Goal: Book appointment/travel/reservation

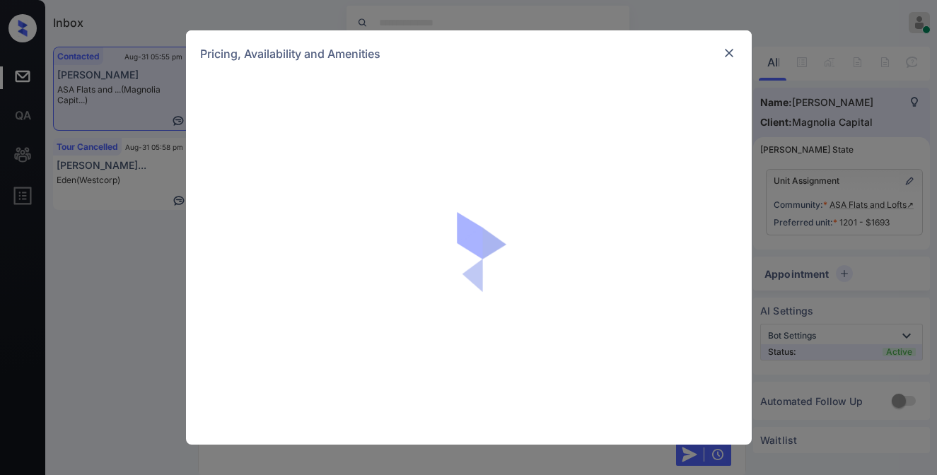
scroll to position [428, 0]
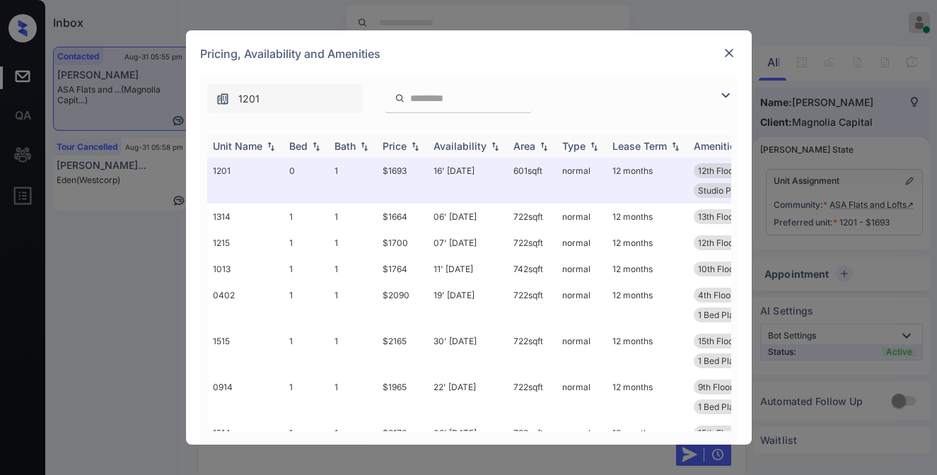
click at [416, 151] on img at bounding box center [415, 146] width 14 height 10
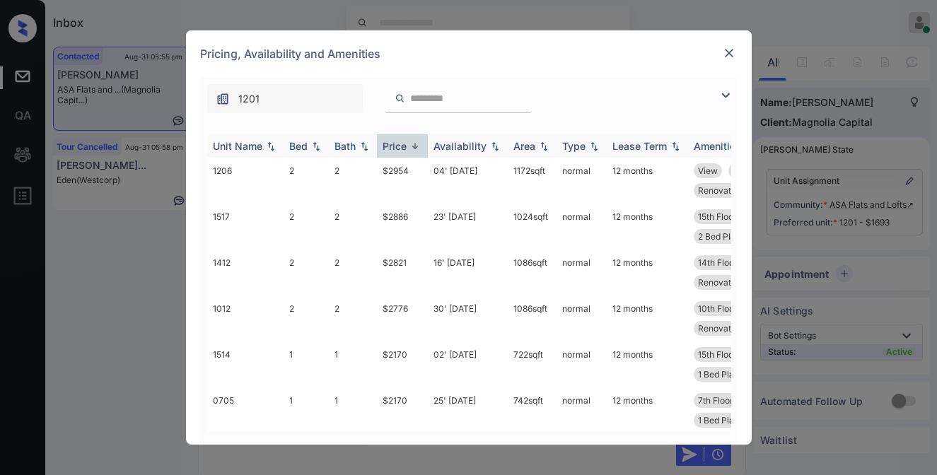
click at [416, 151] on img at bounding box center [415, 146] width 14 height 11
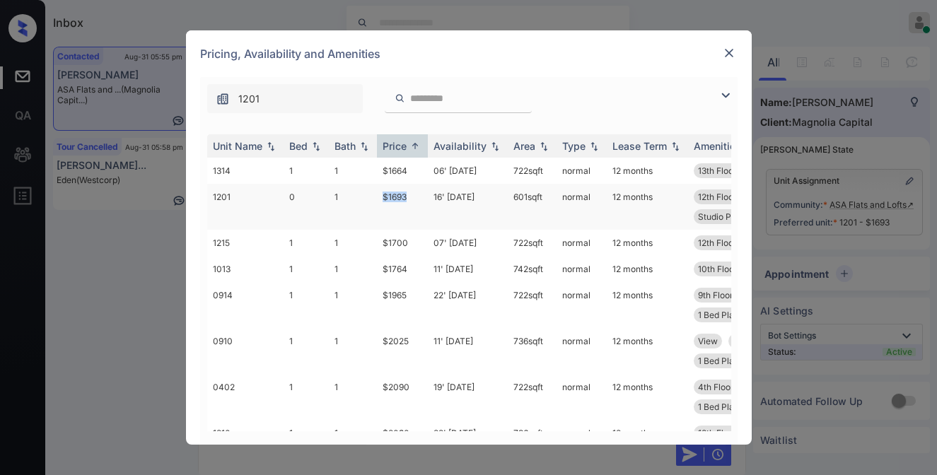
drag, startPoint x: 413, startPoint y: 196, endPoint x: 401, endPoint y: 192, distance: 12.5
click at [368, 196] on tr "1201 0 1 $1693 16' Sep 25 601 sqft normal 12 months 12th Floor East View Renova…" at bounding box center [576, 207] width 739 height 46
copy tr "$1693"
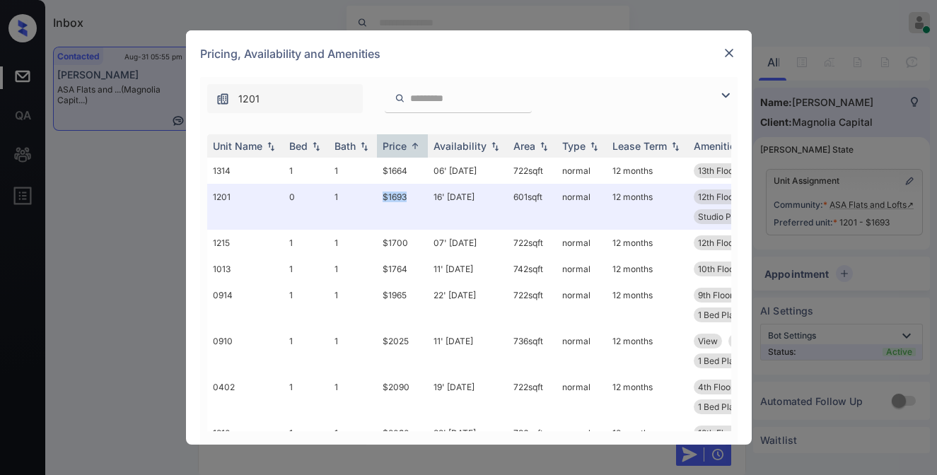
click at [729, 56] on img at bounding box center [729, 53] width 14 height 14
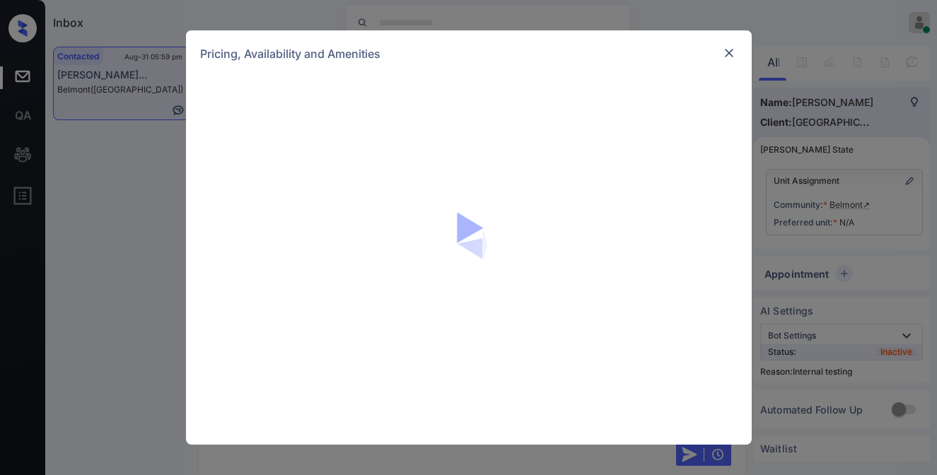
scroll to position [2287, 0]
click at [741, 49] on div "Pricing, Availability and Amenities" at bounding box center [469, 53] width 566 height 47
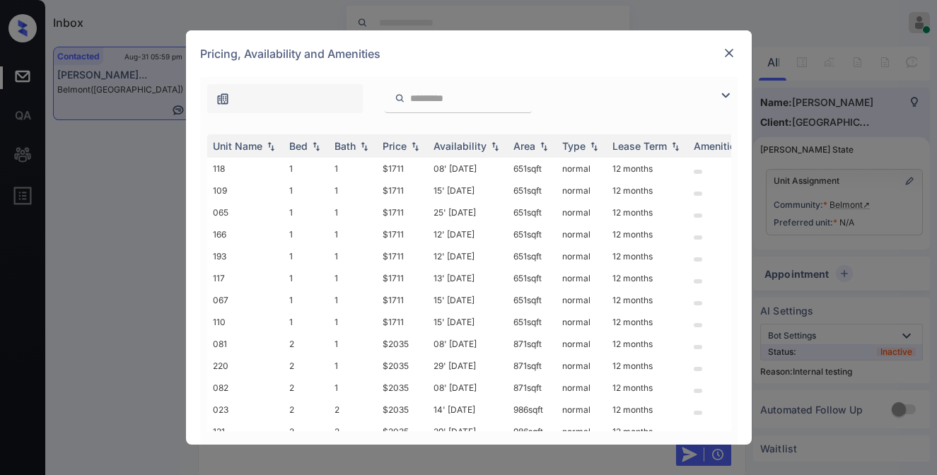
click at [732, 54] on img at bounding box center [729, 53] width 14 height 14
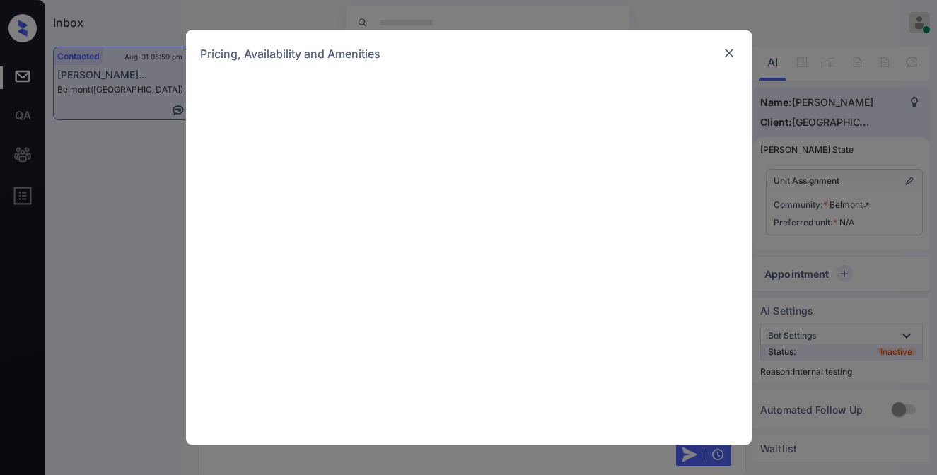
scroll to position [2640, 0]
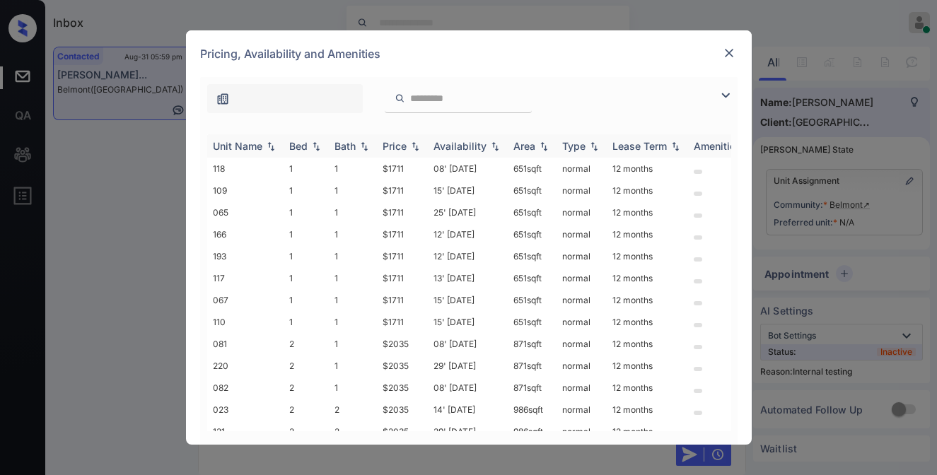
click at [417, 147] on img at bounding box center [415, 146] width 14 height 10
click at [417, 147] on img at bounding box center [415, 146] width 14 height 11
click at [405, 165] on td "$1711" at bounding box center [402, 169] width 51 height 22
drag, startPoint x: 410, startPoint y: 165, endPoint x: 376, endPoint y: 167, distance: 34.0
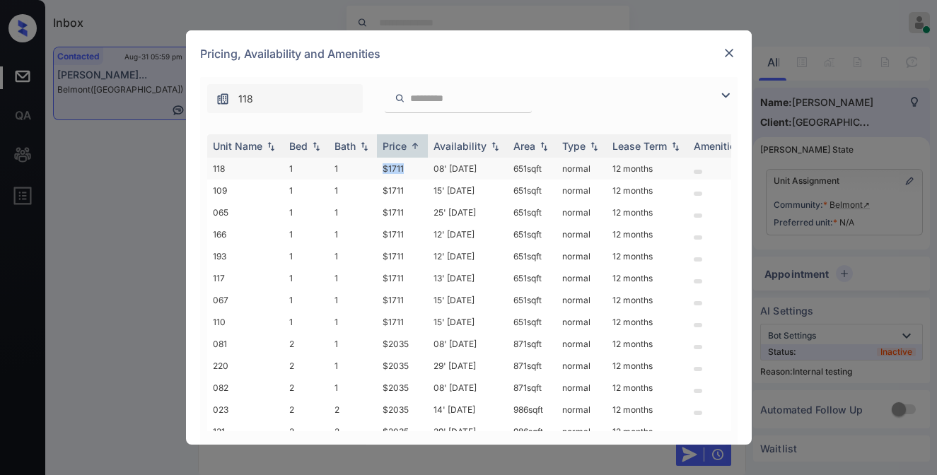
click at [377, 167] on td "$1711" at bounding box center [402, 169] width 51 height 22
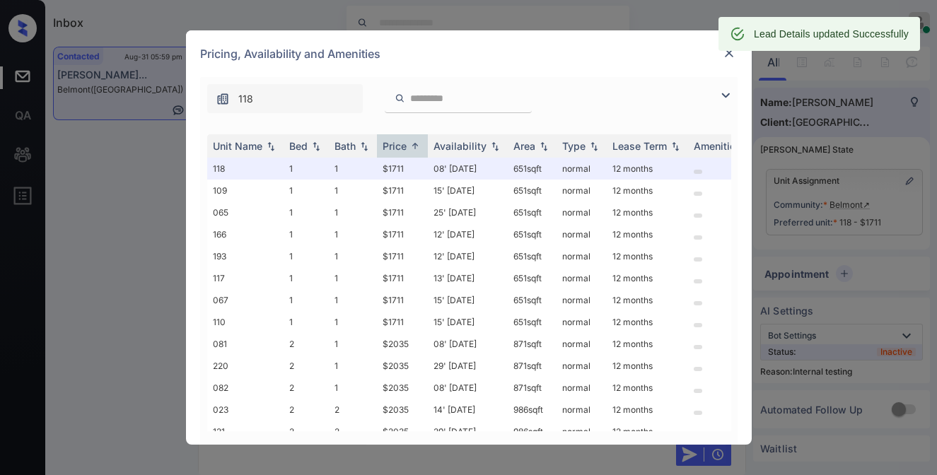
drag, startPoint x: 433, startPoint y: 168, endPoint x: 723, endPoint y: 62, distance: 308.5
click at [723, 64] on div "Pricing, Availability and Amenities" at bounding box center [469, 53] width 566 height 47
click at [724, 56] on img at bounding box center [729, 53] width 14 height 14
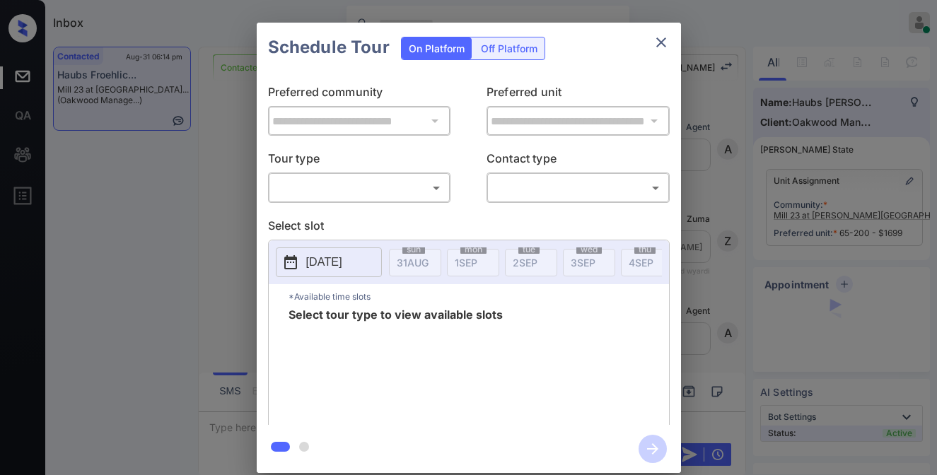
click at [404, 194] on body "Inbox Caroline Dacanay Online Set yourself offline Set yourself on break Profil…" at bounding box center [468, 237] width 937 height 475
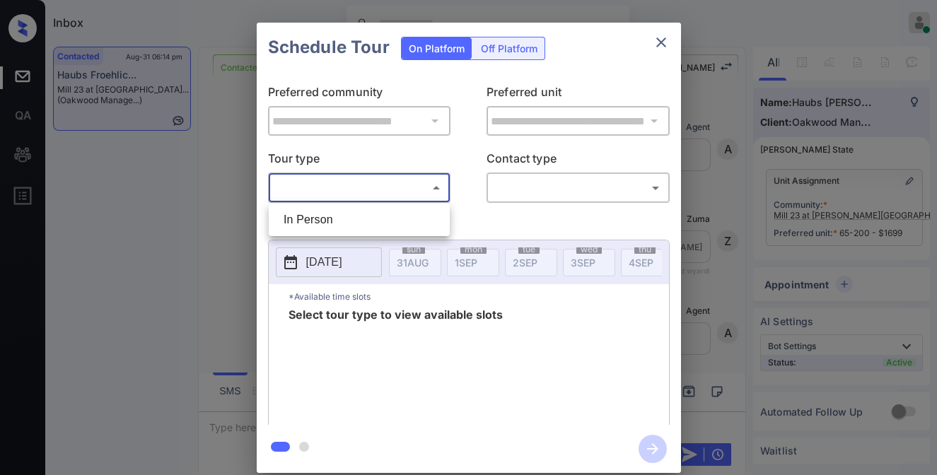
scroll to position [866, 0]
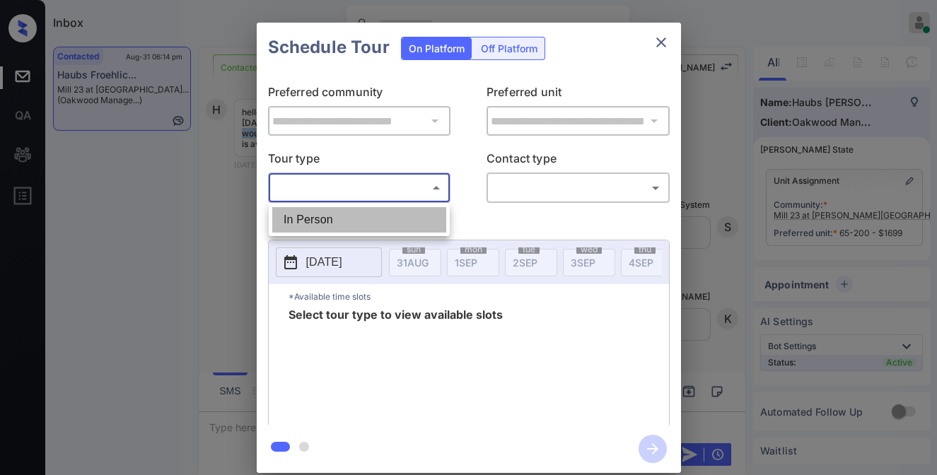
click at [407, 228] on li "In Person" at bounding box center [359, 219] width 174 height 25
type input "********"
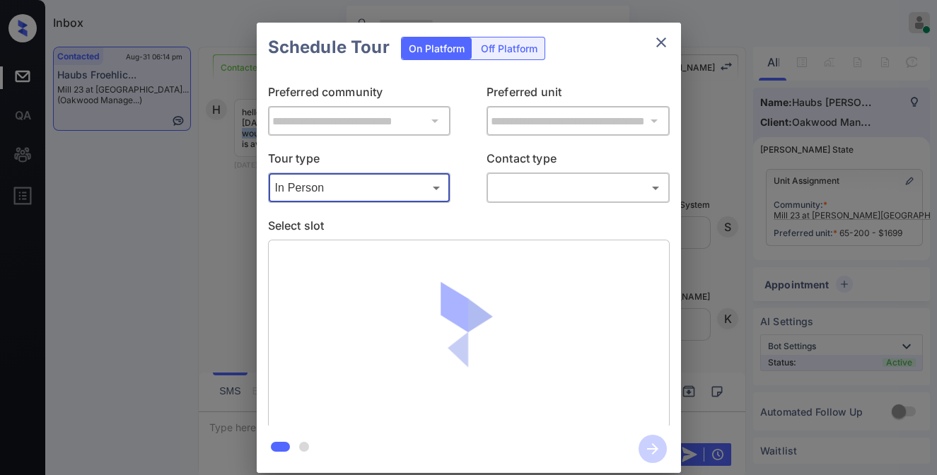
click at [532, 193] on body "Inbox Caroline Dacanay Online Set yourself offline Set yourself on break Profil…" at bounding box center [468, 237] width 937 height 475
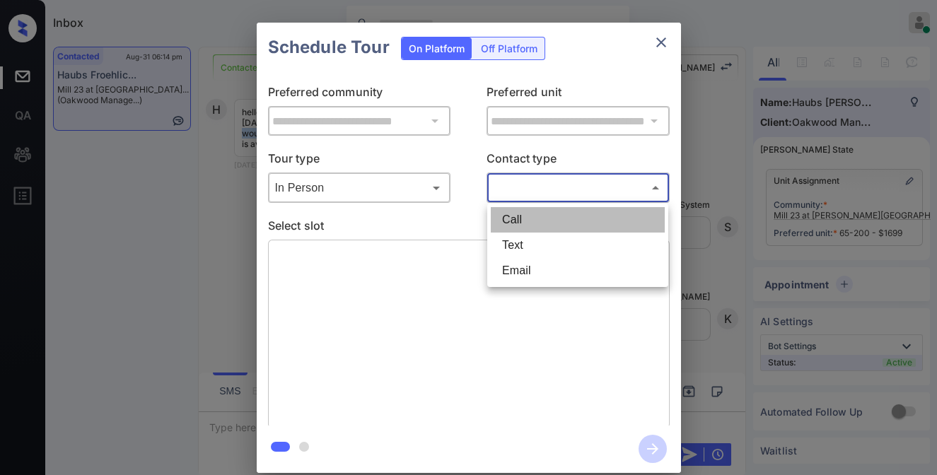
click at [532, 231] on li "Call" at bounding box center [578, 219] width 174 height 25
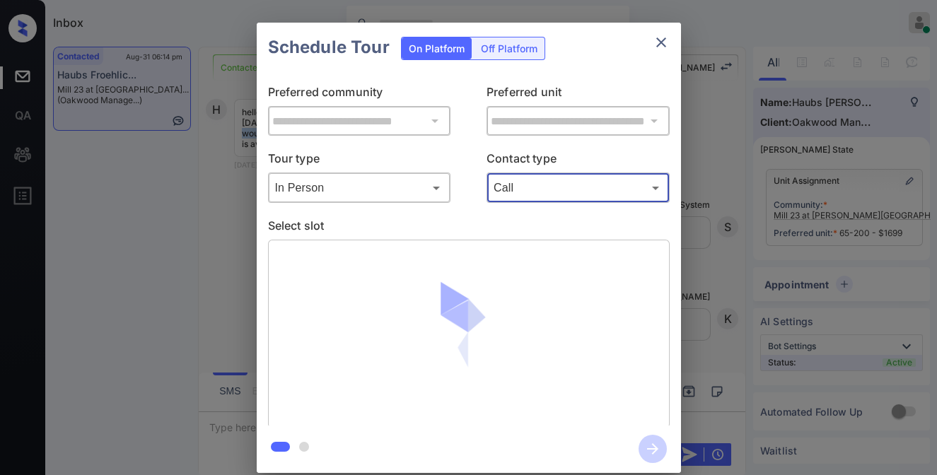
click at [538, 187] on body "Inbox Caroline Dacanay Online Set yourself offline Set yourself on break Profil…" at bounding box center [468, 237] width 937 height 475
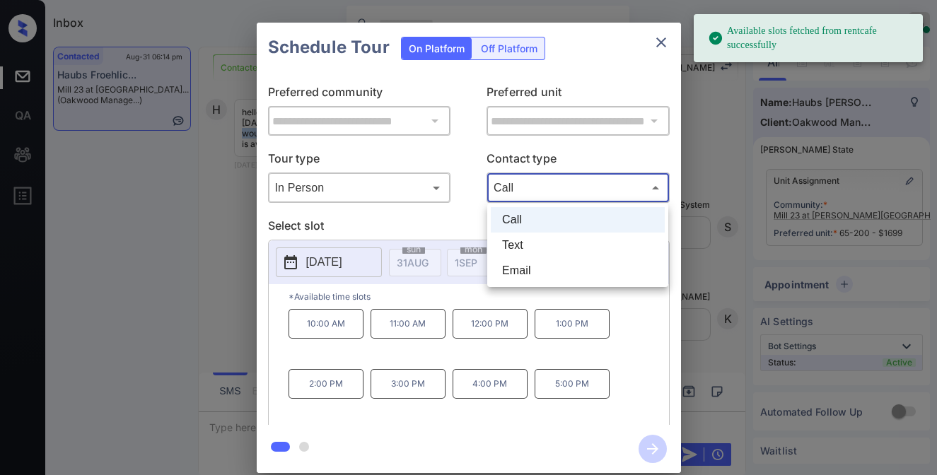
click at [537, 243] on li "Text" at bounding box center [578, 245] width 174 height 25
type input "****"
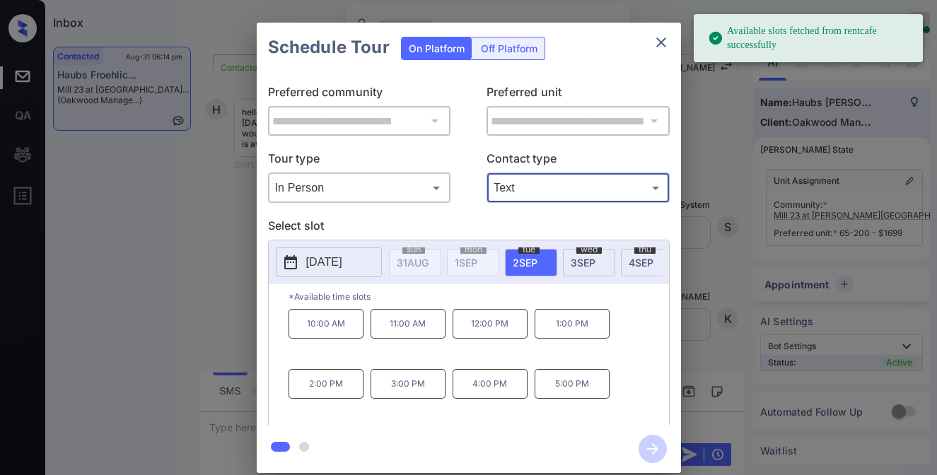
click at [590, 257] on span "3 SEP" at bounding box center [583, 263] width 25 height 12
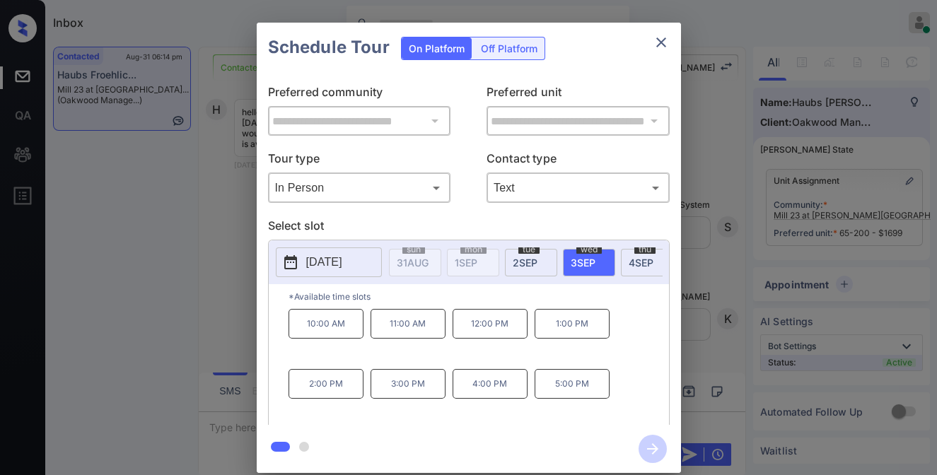
drag, startPoint x: 625, startPoint y: 262, endPoint x: 612, endPoint y: 332, distance: 70.6
click at [624, 262] on div "thu 4 SEP" at bounding box center [647, 263] width 52 height 28
drag, startPoint x: 600, startPoint y: 396, endPoint x: 552, endPoint y: 390, distance: 47.7
click at [552, 390] on p "5:00 PM" at bounding box center [572, 384] width 75 height 30
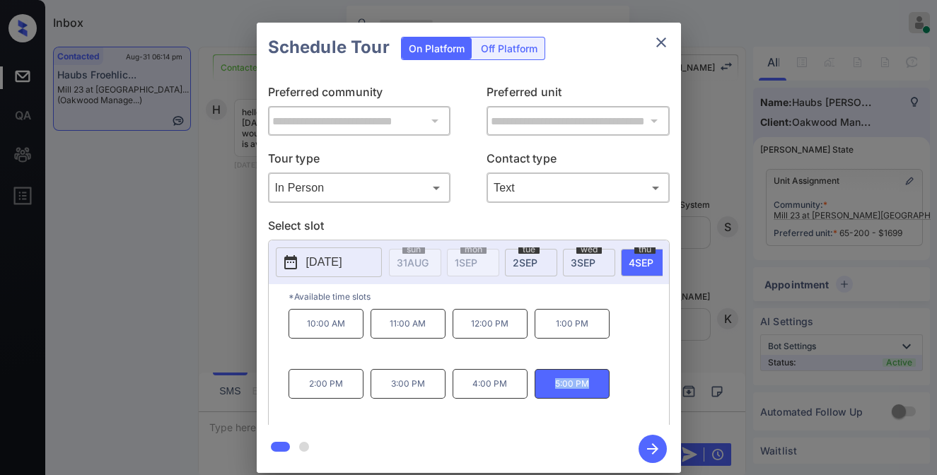
copy p "5:00 PM"
drag, startPoint x: 320, startPoint y: 257, endPoint x: 297, endPoint y: 255, distance: 23.5
click at [322, 256] on p "[DATE]" at bounding box center [324, 262] width 36 height 17
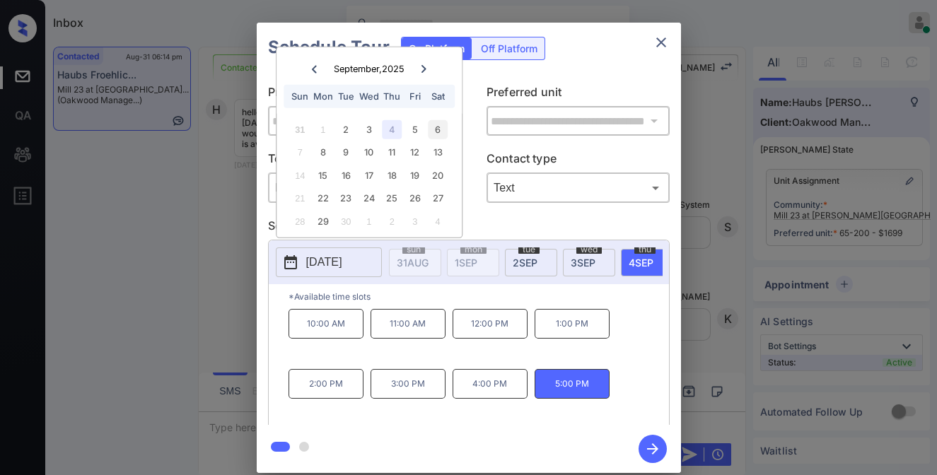
click at [435, 131] on div "6" at bounding box center [438, 129] width 19 height 19
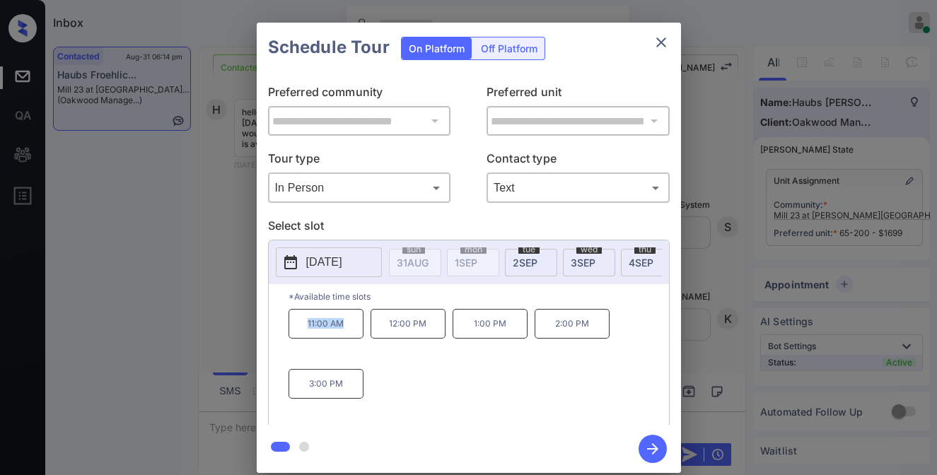
drag, startPoint x: 361, startPoint y: 339, endPoint x: 303, endPoint y: 339, distance: 58.0
click at [303, 339] on p "11:00 AM" at bounding box center [326, 324] width 75 height 30
copy p "11:00 AM"
drag, startPoint x: 512, startPoint y: 339, endPoint x: 446, endPoint y: 337, distance: 65.8
click at [446, 337] on div "11:00 AM 12:00 PM 1:00 PM 2:00 PM 3:00 PM" at bounding box center [479, 365] width 380 height 113
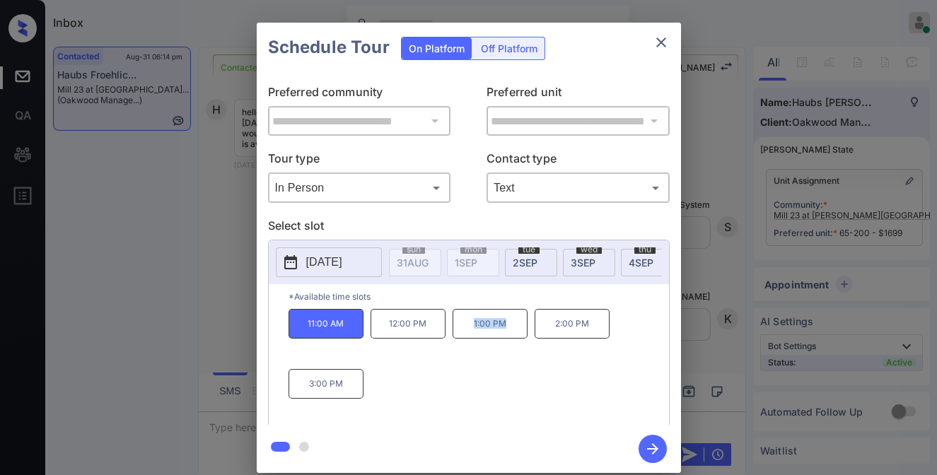
copy div "1:00 PM"
drag, startPoint x: 349, startPoint y: 390, endPoint x: 277, endPoint y: 388, distance: 71.4
click at [277, 388] on div "*Available time slots 11:00 AM 12:00 PM 1:00 PM 2:00 PM 3:00 PM" at bounding box center [469, 356] width 400 height 145
copy p "3:00 PM"
click at [665, 40] on icon "close" at bounding box center [661, 42] width 17 height 17
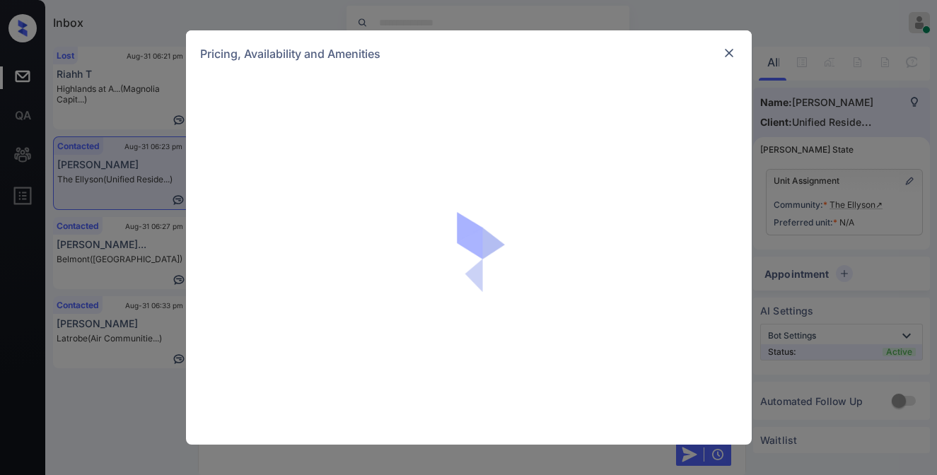
scroll to position [1198, 0]
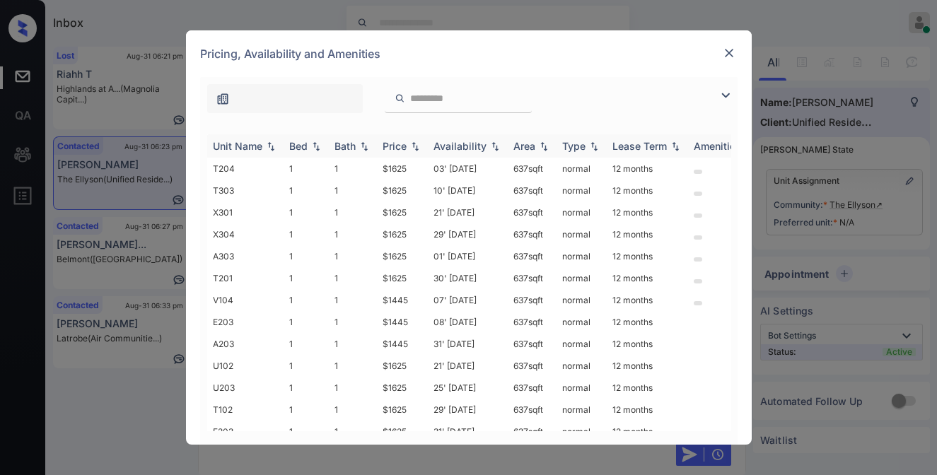
click at [416, 148] on img at bounding box center [415, 146] width 14 height 10
drag, startPoint x: 411, startPoint y: 170, endPoint x: 379, endPoint y: 169, distance: 31.9
click at [379, 169] on td "$1445" at bounding box center [402, 169] width 51 height 22
copy td "$1445"
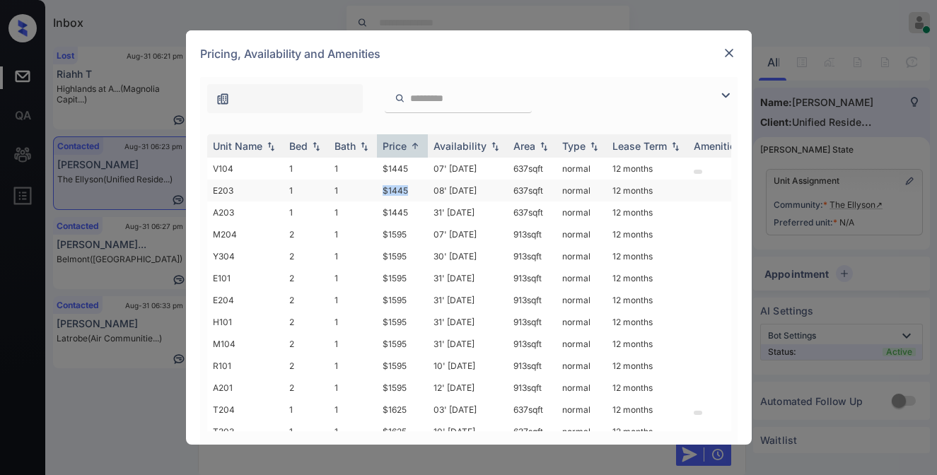
drag, startPoint x: 413, startPoint y: 188, endPoint x: 384, endPoint y: 186, distance: 29.1
click at [384, 186] on td "$1445" at bounding box center [402, 191] width 51 height 22
click at [402, 192] on td "$1445" at bounding box center [402, 191] width 51 height 22
drag, startPoint x: 383, startPoint y: 187, endPoint x: 414, endPoint y: 187, distance: 30.4
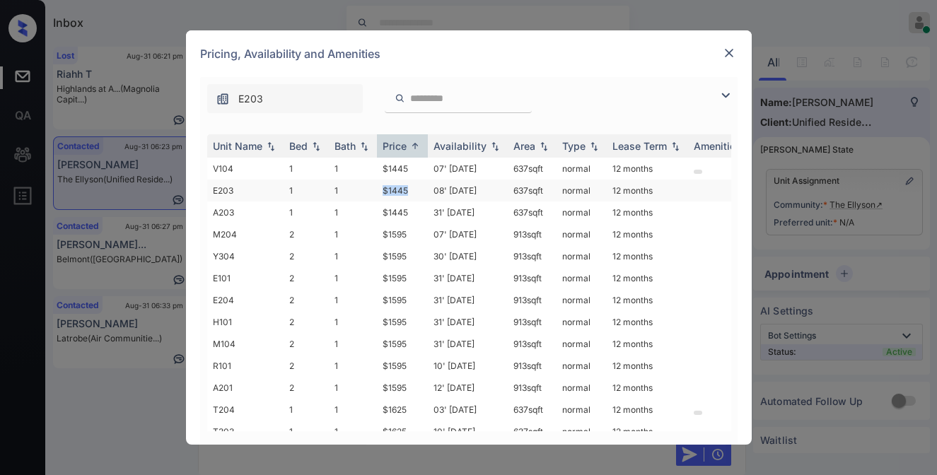
click at [414, 187] on td "$1445" at bounding box center [402, 191] width 51 height 22
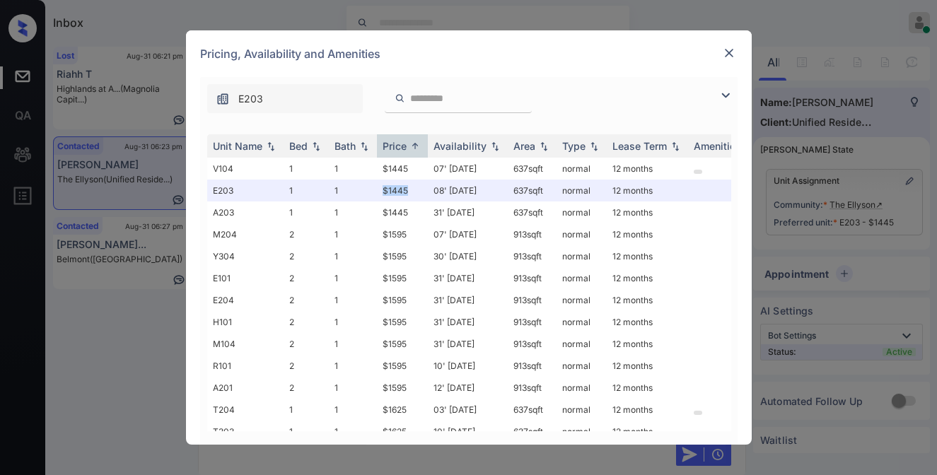
click at [728, 49] on img at bounding box center [729, 53] width 14 height 14
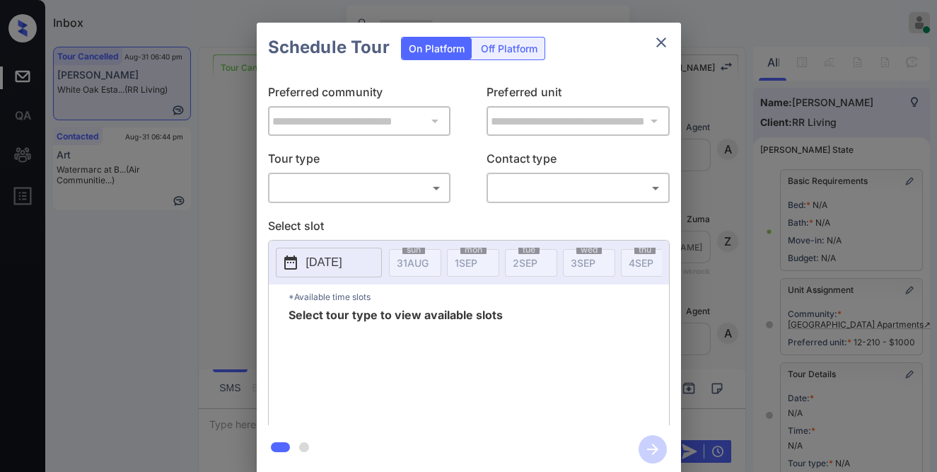
click at [387, 190] on body "Inbox [PERSON_NAME] Online Set yourself offline Set yourself on break Profile S…" at bounding box center [468, 236] width 937 height 472
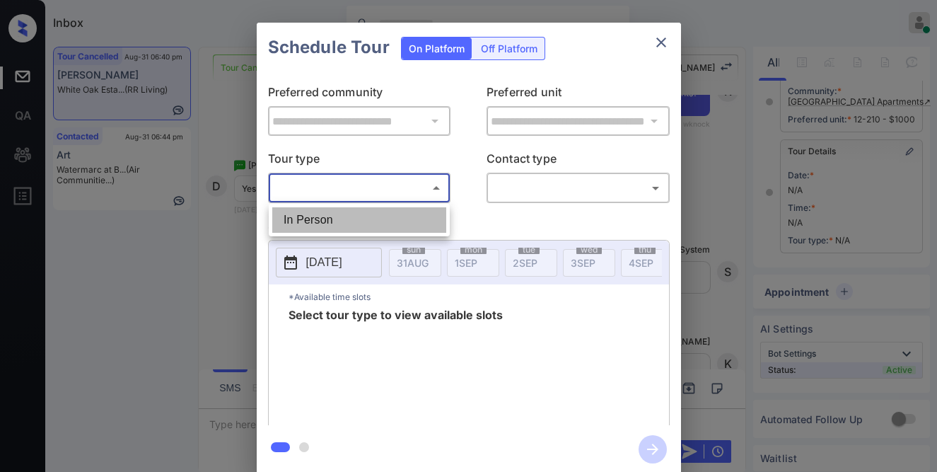
click at [393, 215] on li "In Person" at bounding box center [359, 219] width 174 height 25
type input "********"
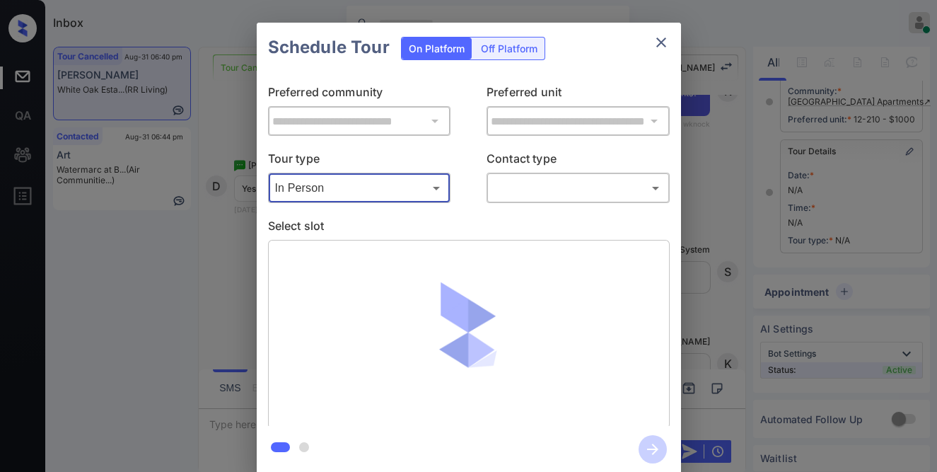
click at [559, 190] on body "Inbox [PERSON_NAME] Online Set yourself offline Set yourself on break Profile S…" at bounding box center [468, 236] width 937 height 472
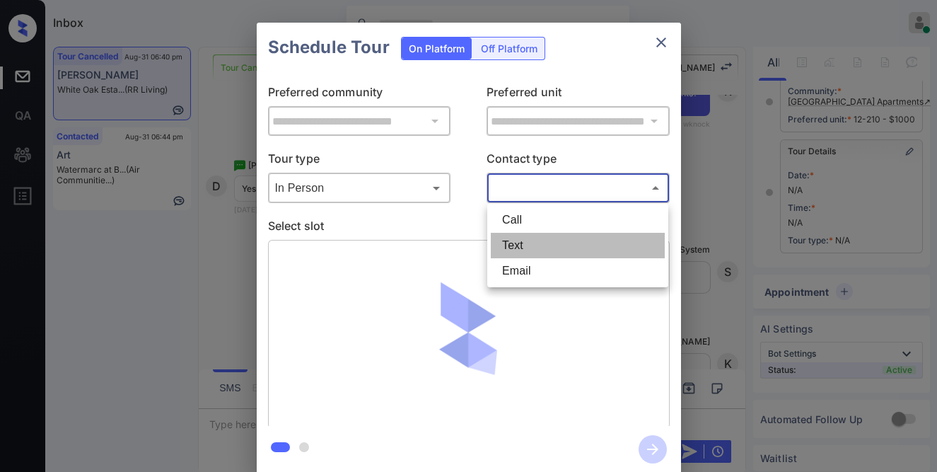
click at [547, 245] on li "Text" at bounding box center [578, 245] width 174 height 25
type input "****"
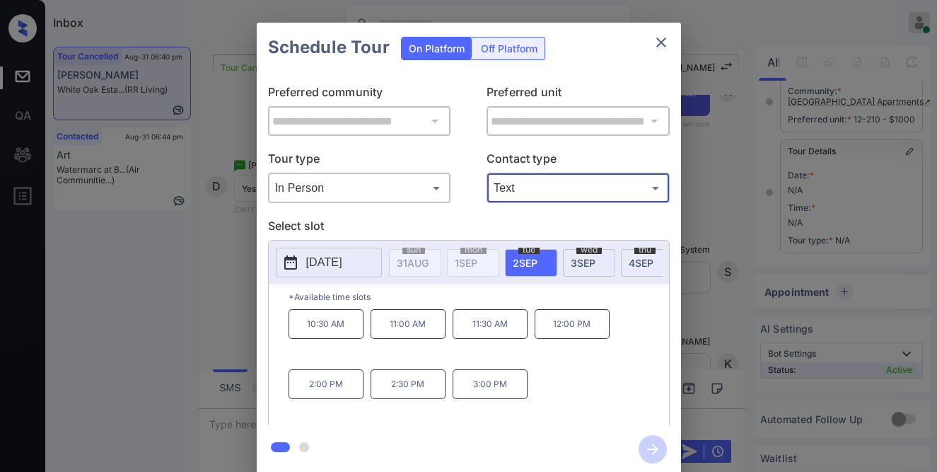
click at [634, 259] on span "4 SEP" at bounding box center [641, 263] width 25 height 12
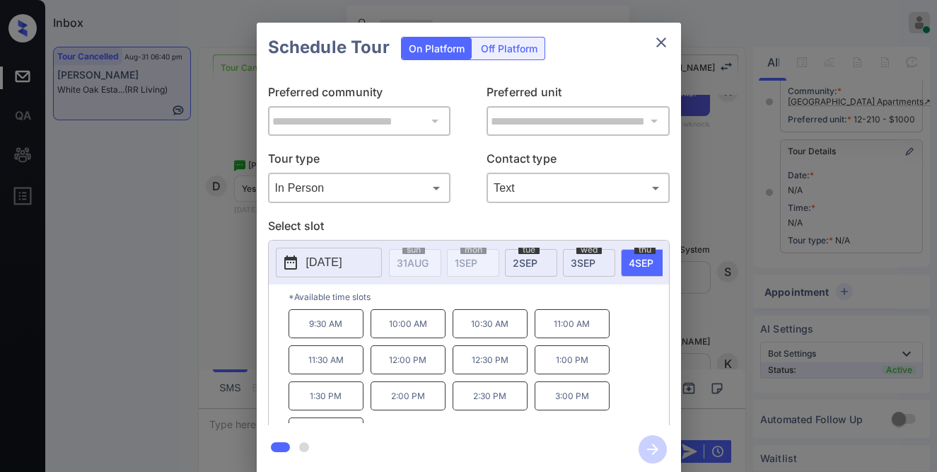
scroll to position [25, 0]
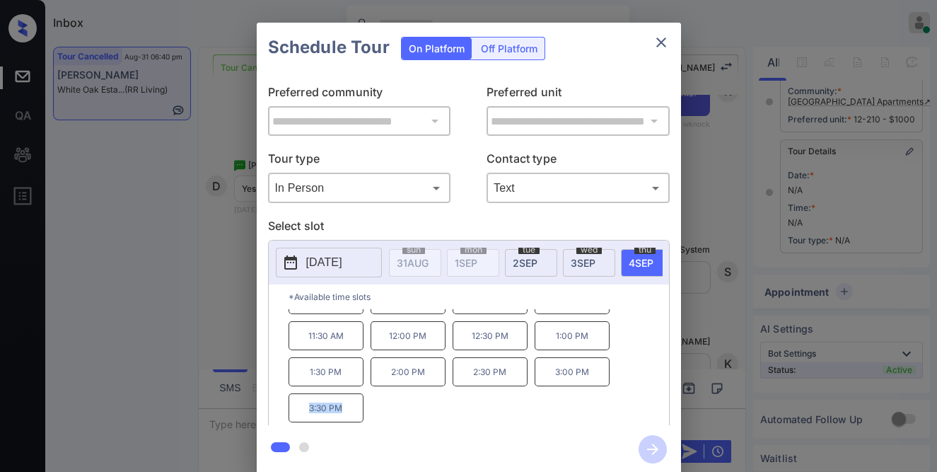
drag, startPoint x: 339, startPoint y: 421, endPoint x: 298, endPoint y: 419, distance: 41.8
click at [298, 419] on p "3:30 PM" at bounding box center [326, 407] width 75 height 29
copy p "3:30 PM"
click at [661, 44] on icon "close" at bounding box center [661, 42] width 17 height 17
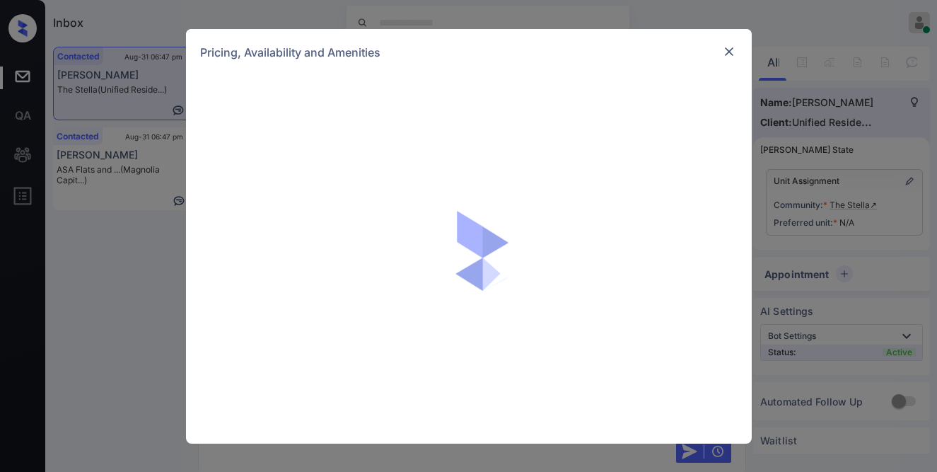
scroll to position [457, 0]
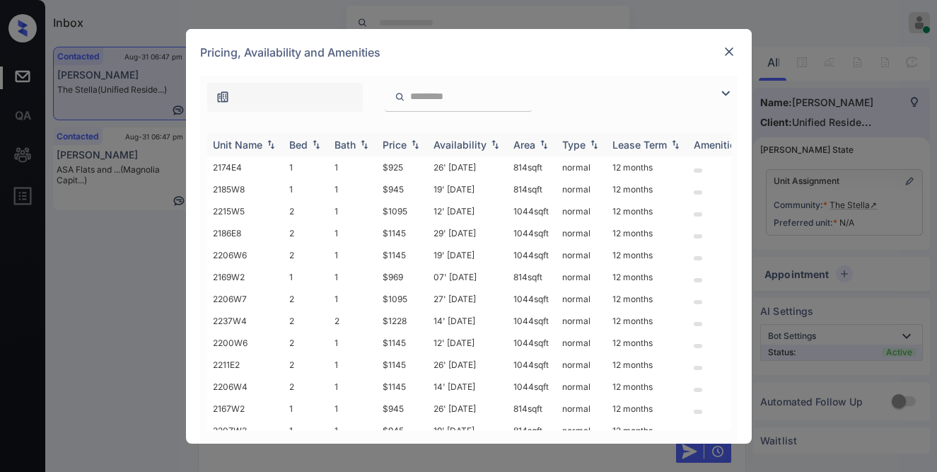
click at [412, 142] on img at bounding box center [415, 144] width 14 height 10
click at [412, 142] on img at bounding box center [415, 144] width 14 height 11
click at [406, 166] on td "$850" at bounding box center [402, 167] width 51 height 22
click at [405, 166] on td "$850" at bounding box center [402, 167] width 51 height 22
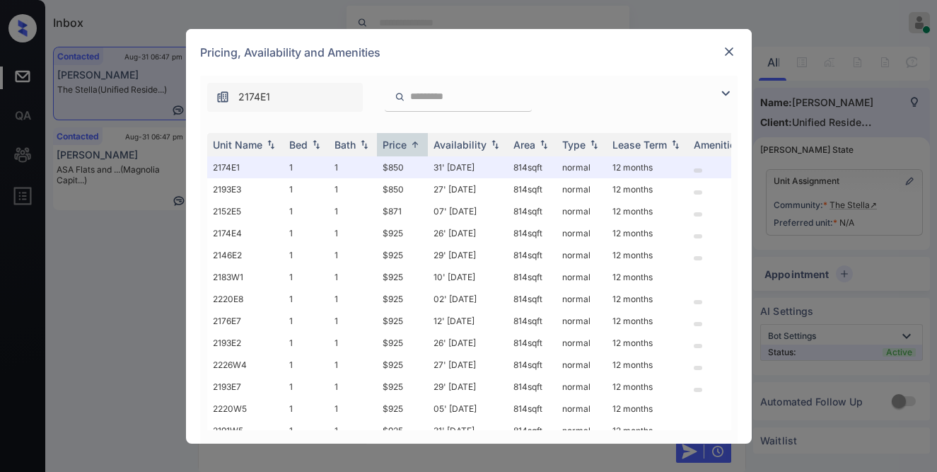
click at [723, 49] on img at bounding box center [729, 52] width 14 height 14
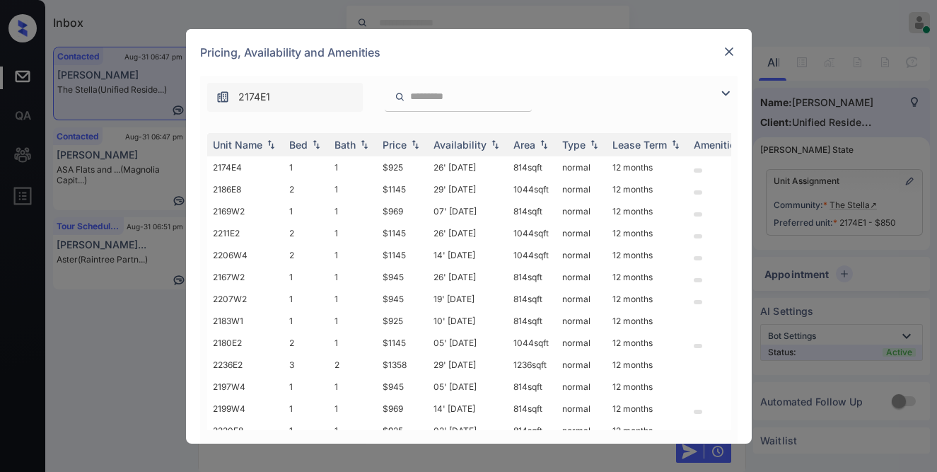
scroll to position [549, 0]
click at [414, 144] on img at bounding box center [415, 144] width 14 height 10
click at [414, 144] on img at bounding box center [415, 144] width 14 height 11
click at [409, 170] on td "$850" at bounding box center [402, 167] width 51 height 22
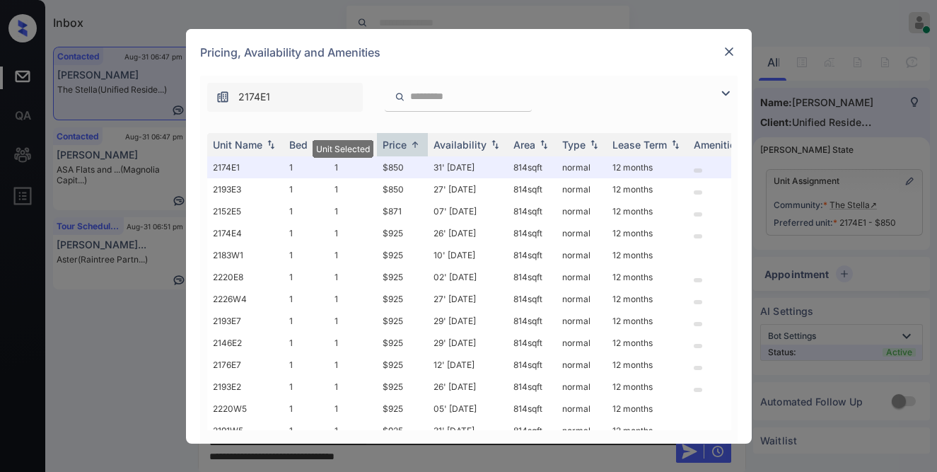
click at [733, 50] on img at bounding box center [729, 52] width 14 height 14
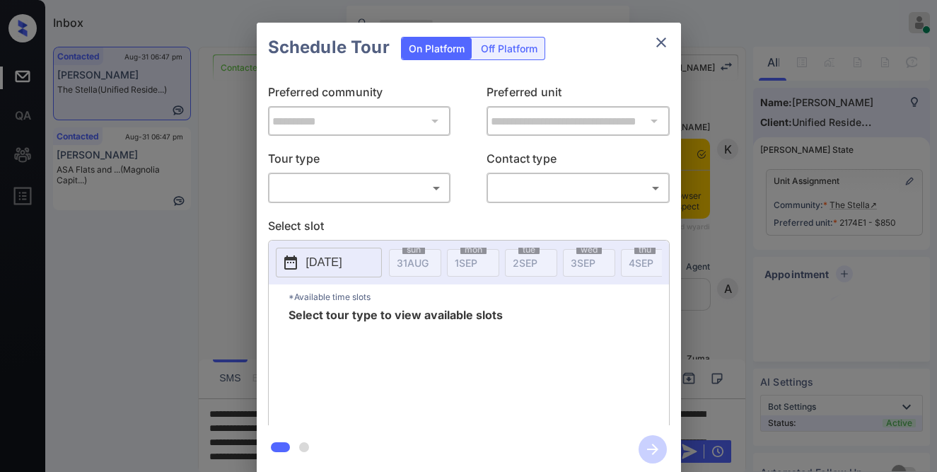
click at [359, 188] on body "Inbox [PERSON_NAME] Online Set yourself offline Set yourself on break Profile S…" at bounding box center [468, 236] width 937 height 472
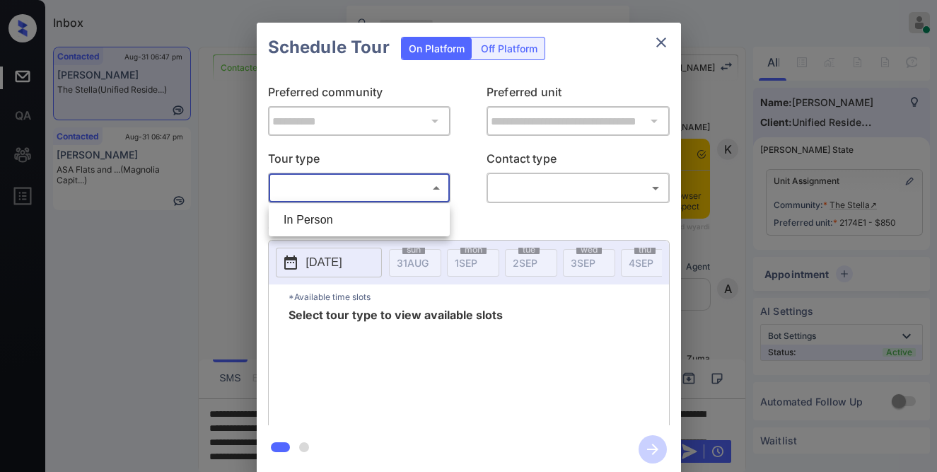
scroll to position [549, 0]
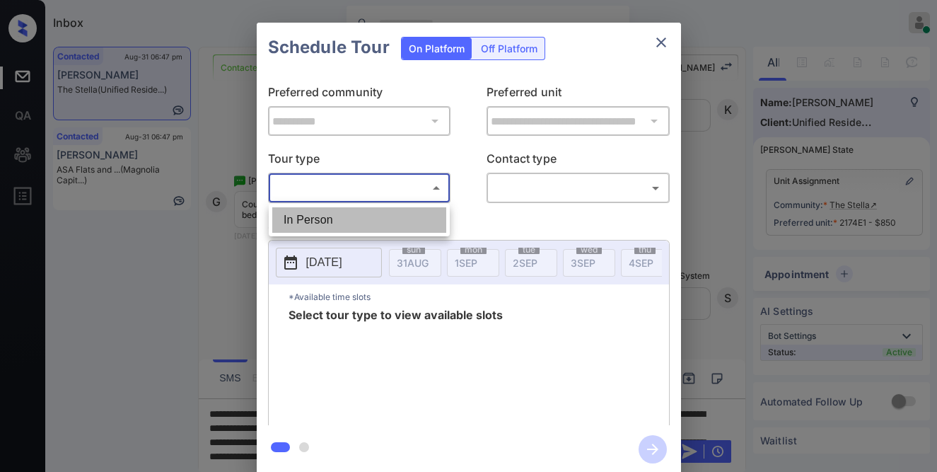
click at [359, 214] on li "In Person" at bounding box center [359, 219] width 174 height 25
type input "********"
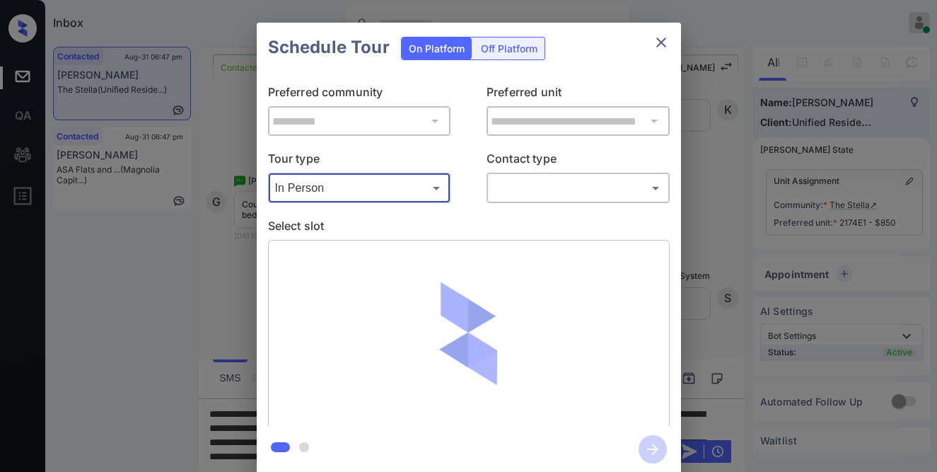
click at [504, 179] on body "Inbox Caroline Dacanay Online Set yourself offline Set yourself on break Profil…" at bounding box center [468, 236] width 937 height 472
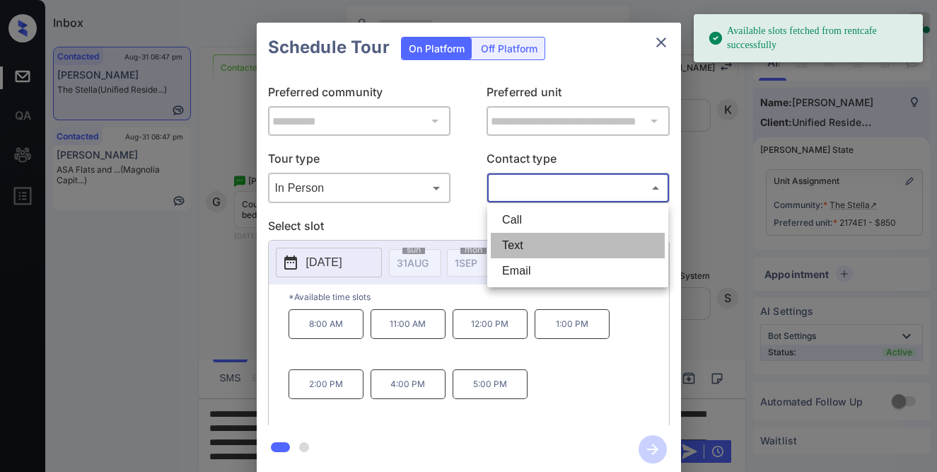
click at [512, 238] on li "Text" at bounding box center [578, 245] width 174 height 25
type input "****"
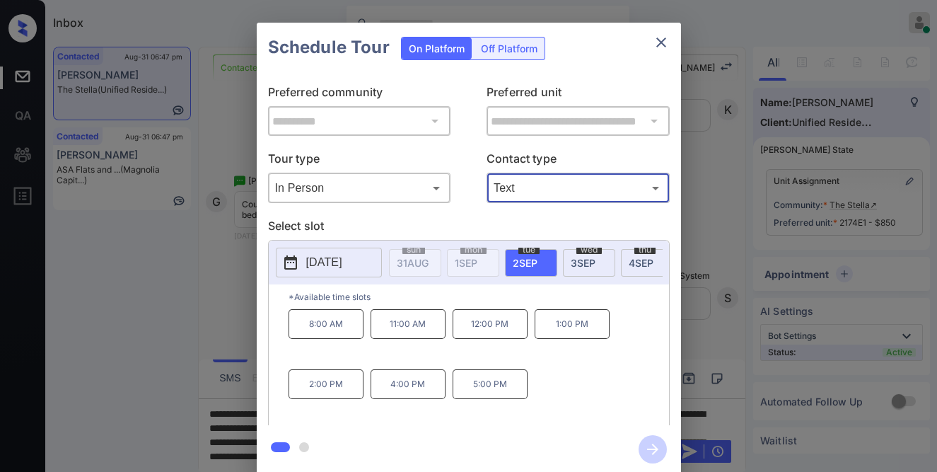
click at [342, 264] on p "[DATE]" at bounding box center [324, 262] width 36 height 17
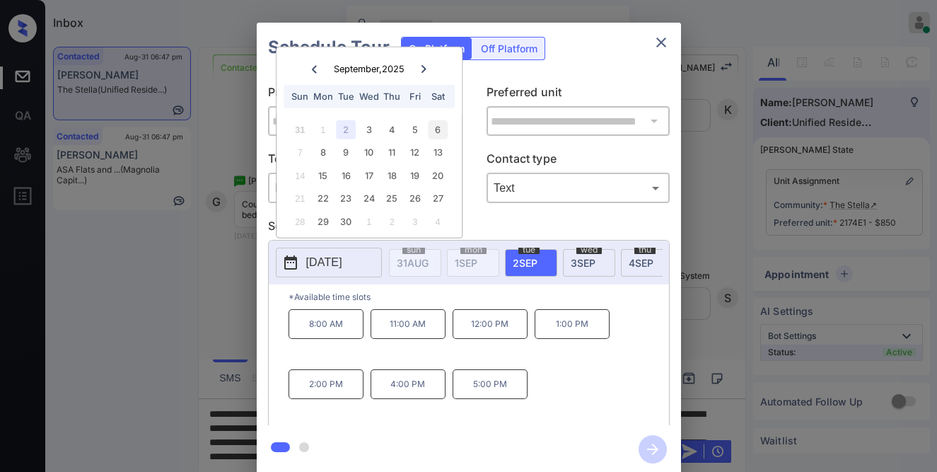
click at [441, 125] on div "6" at bounding box center [438, 129] width 19 height 19
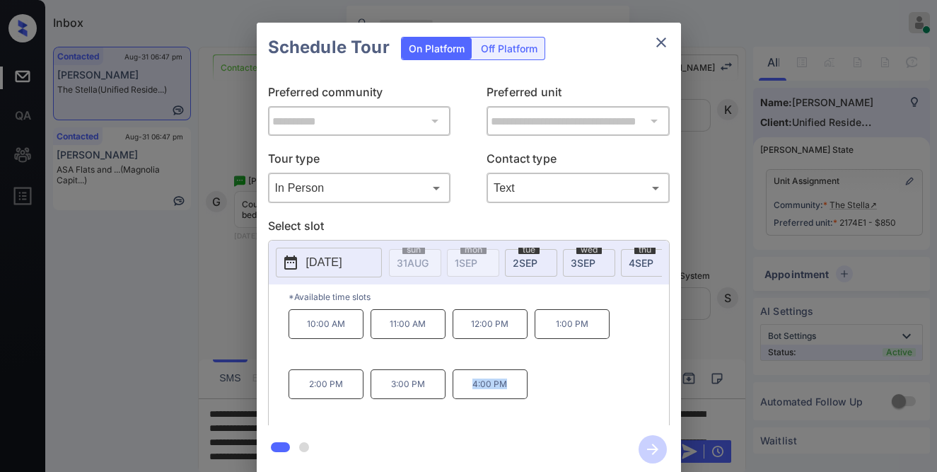
drag, startPoint x: 523, startPoint y: 396, endPoint x: 473, endPoint y: 392, distance: 49.7
click at [473, 392] on p "4:00 PM" at bounding box center [490, 384] width 75 height 30
copy p "4:00 PM"
click at [659, 46] on icon "close" at bounding box center [661, 42] width 17 height 17
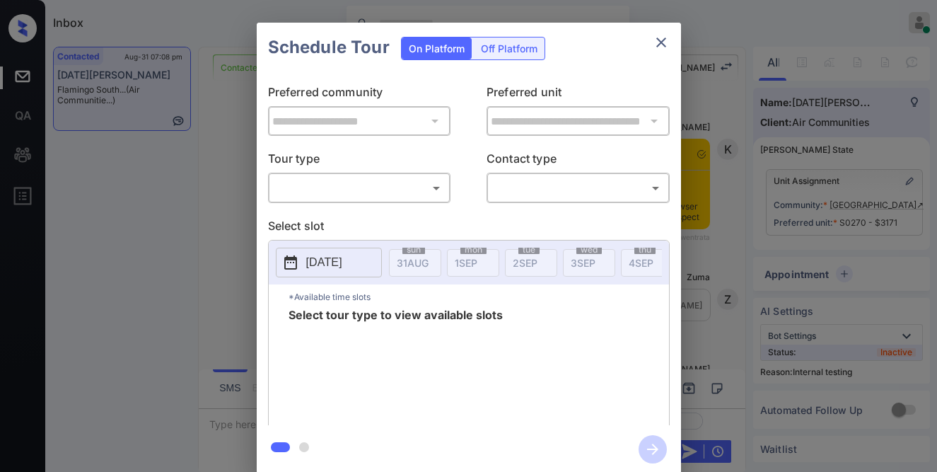
click at [421, 180] on body "Inbox [PERSON_NAME] Online Set yourself offline Set yourself on break Profile S…" at bounding box center [468, 236] width 937 height 472
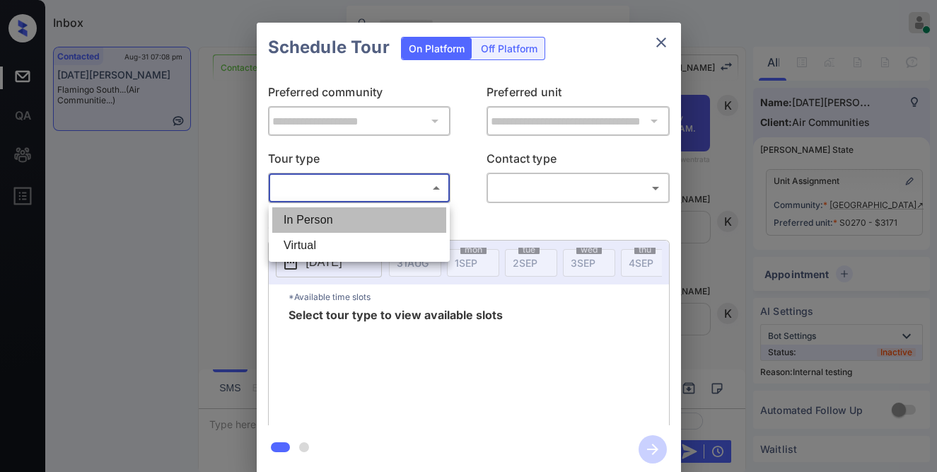
click at [417, 220] on li "In Person" at bounding box center [359, 219] width 174 height 25
type input "********"
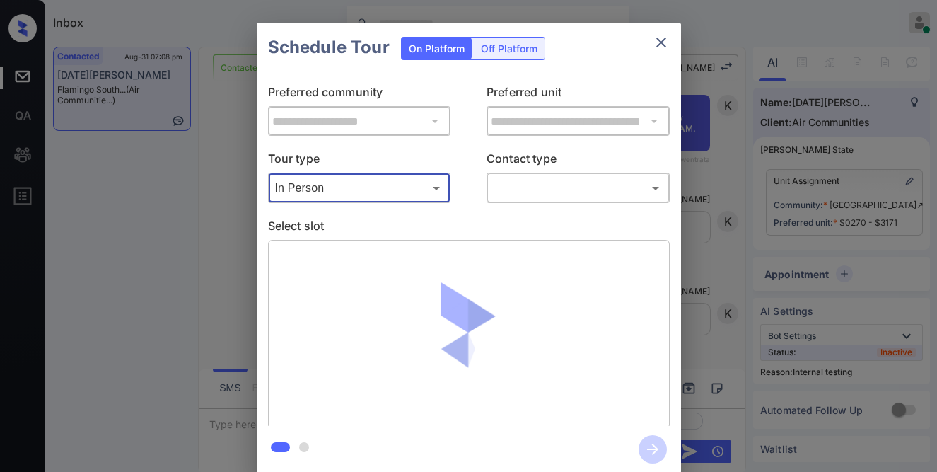
click at [535, 181] on body "Inbox [PERSON_NAME] Online Set yourself offline Set yourself on break Profile S…" at bounding box center [468, 236] width 937 height 472
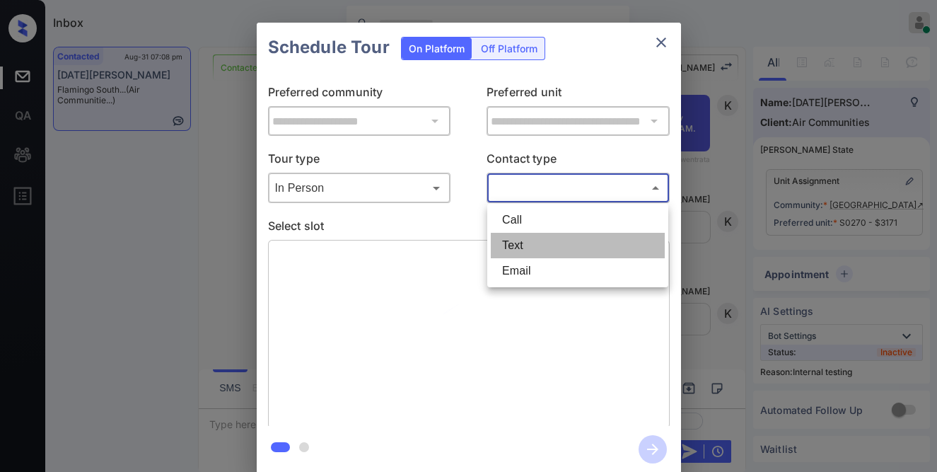
click at [542, 243] on li "Text" at bounding box center [578, 245] width 174 height 25
type input "****"
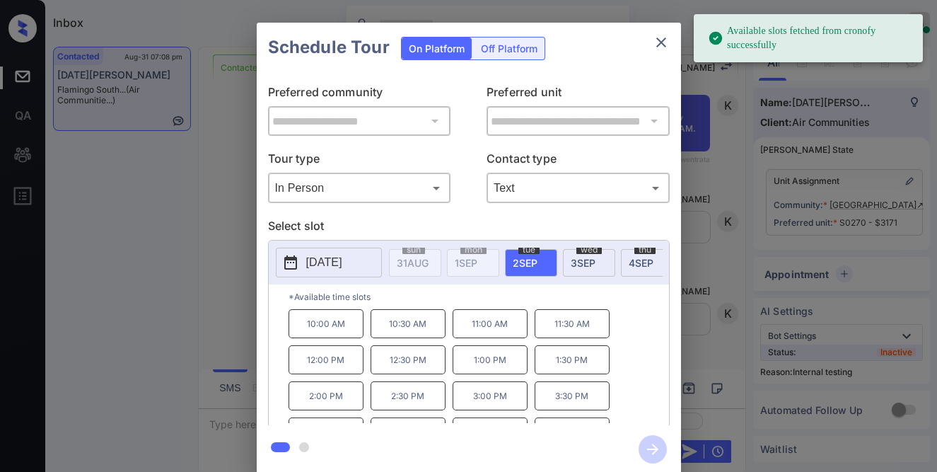
click at [590, 266] on span "[DATE]" at bounding box center [583, 263] width 25 height 12
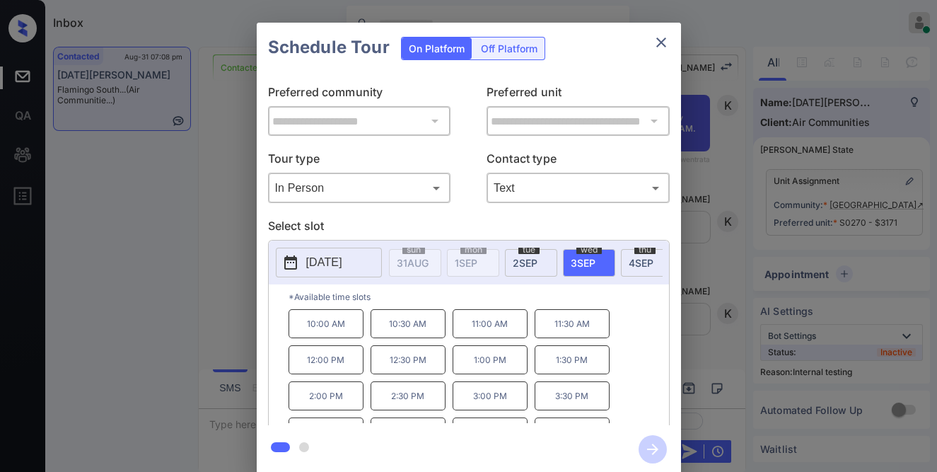
click at [486, 333] on p "11:00 AM" at bounding box center [490, 323] width 75 height 29
click at [648, 443] on icon "button" at bounding box center [653, 449] width 28 height 28
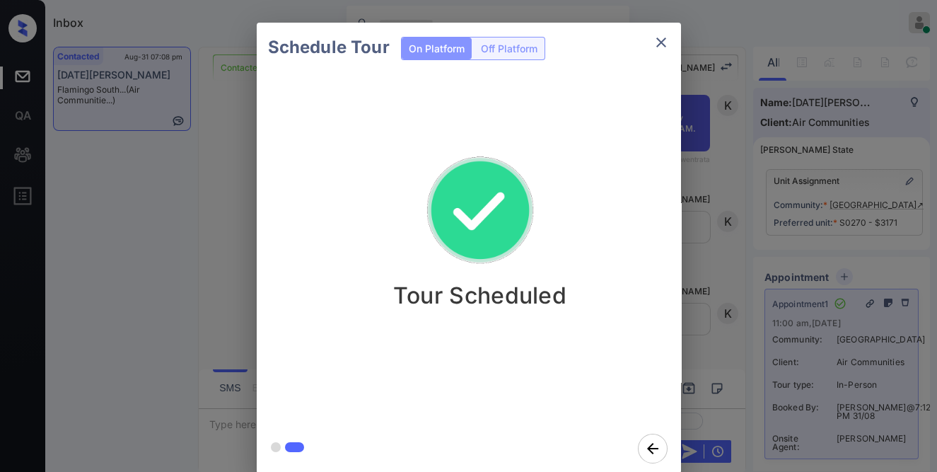
click at [706, 207] on div "Schedule Tour On Platform Off Platform Tour Scheduled" at bounding box center [468, 248] width 937 height 496
